Goal: Task Accomplishment & Management: Complete application form

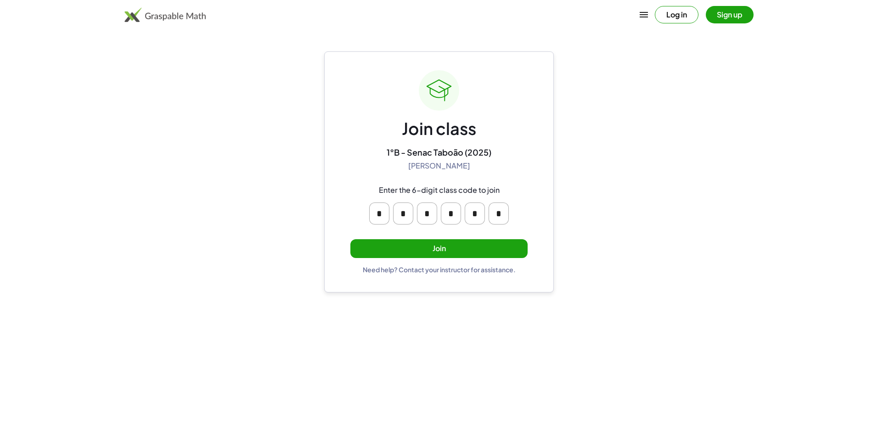
click at [455, 252] on button "Join" at bounding box center [438, 248] width 177 height 19
drag, startPoint x: 461, startPoint y: 251, endPoint x: 450, endPoint y: 237, distance: 17.6
click at [452, 235] on div "Join class 1°B - Senac Taboão (2025) Kenny Uezu Enter the 6-digit class code to…" at bounding box center [438, 171] width 177 height 203
click at [429, 242] on button "Join" at bounding box center [438, 248] width 177 height 19
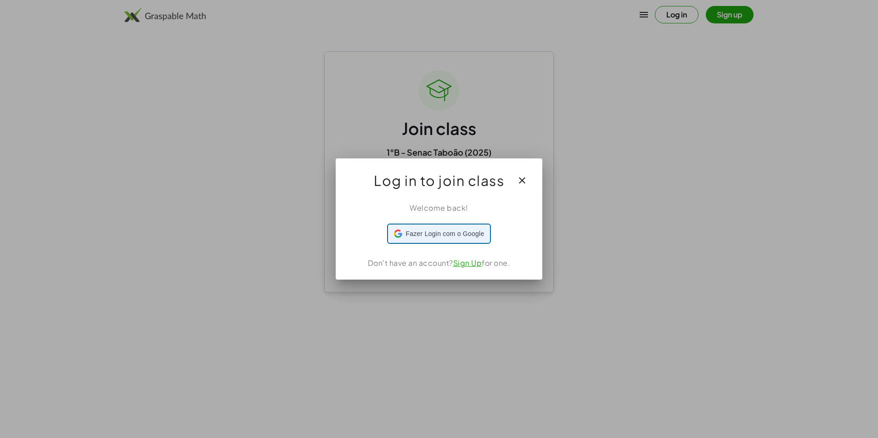
click at [463, 235] on span "Fazer Login com o Google" at bounding box center [445, 234] width 79 height 10
drag, startPoint x: 828, startPoint y: 440, endPoint x: 879, endPoint y: 287, distance: 161.9
click at [878, 287] on html "Log in Sign up Learning Resources Teachers Schools and Districts Request PD Abo…" at bounding box center [439, 219] width 878 height 438
